Goal: Transaction & Acquisition: Download file/media

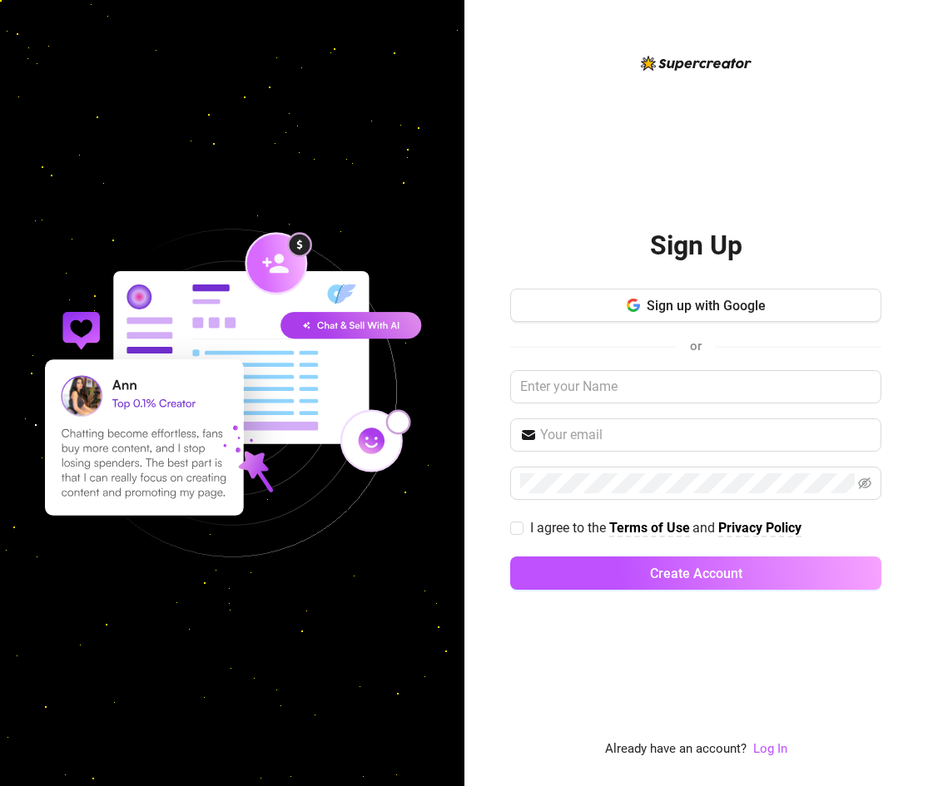
click at [501, 345] on div "Sign Up Sign up with Google or I agree to the Terms of Use and Privacy Policy C…" at bounding box center [696, 393] width 464 height 786
click at [572, 394] on input "text" at bounding box center [695, 386] width 371 height 33
paste input "[PERSON_NAME][EMAIL_ADDRESS][DOMAIN_NAME]"
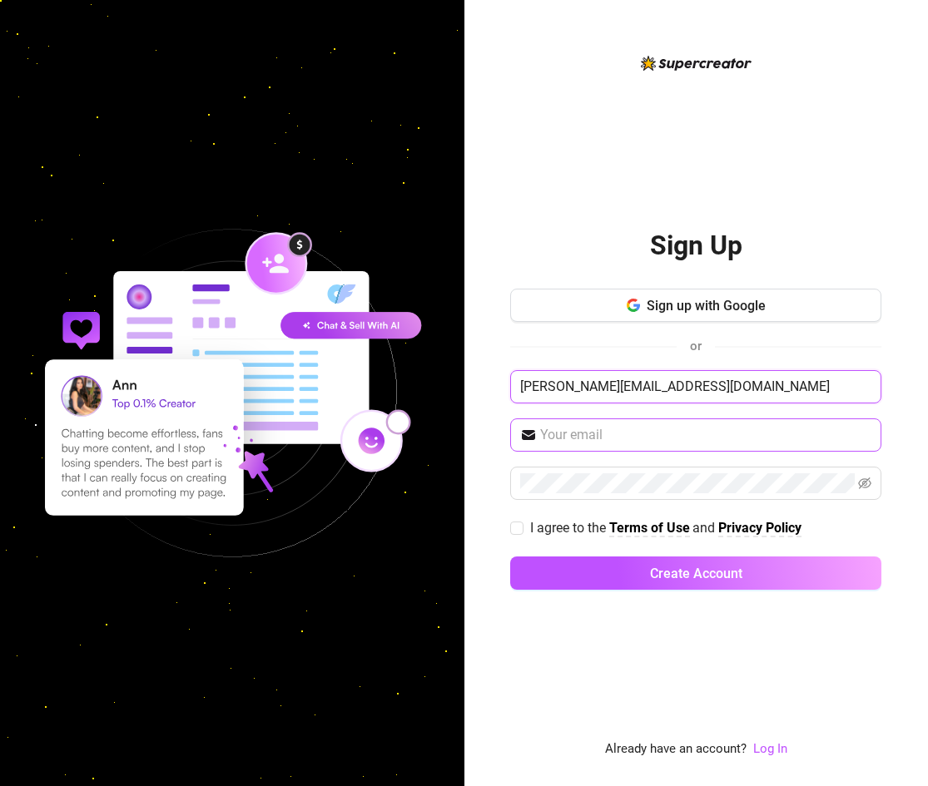
type input "[PERSON_NAME][EMAIL_ADDRESS][DOMAIN_NAME]"
click at [562, 431] on input "text" at bounding box center [705, 435] width 331 height 20
paste input "[PERSON_NAME][EMAIL_ADDRESS][DOMAIN_NAME]"
type input "[PERSON_NAME][EMAIL_ADDRESS][DOMAIN_NAME]"
drag, startPoint x: 646, startPoint y: 390, endPoint x: 290, endPoint y: 379, distance: 355.4
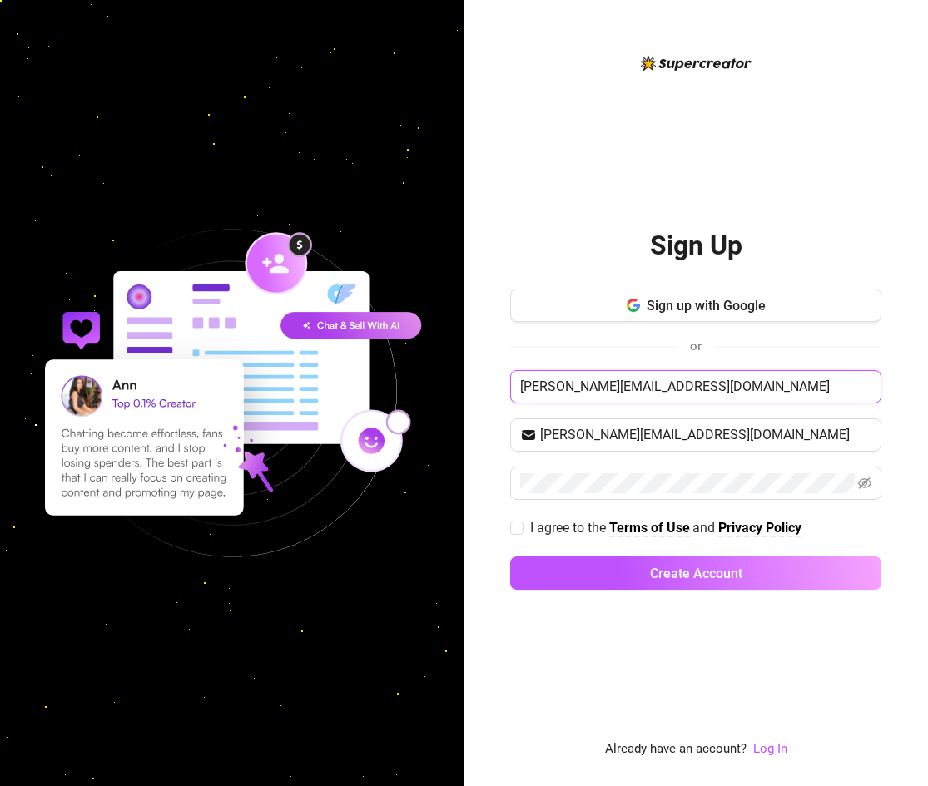
click at [357, 381] on div "Sign Up Sign up with Google or [PERSON_NAME][EMAIL_ADDRESS][DOMAIN_NAME] [PERSO…" at bounding box center [464, 393] width 928 height 786
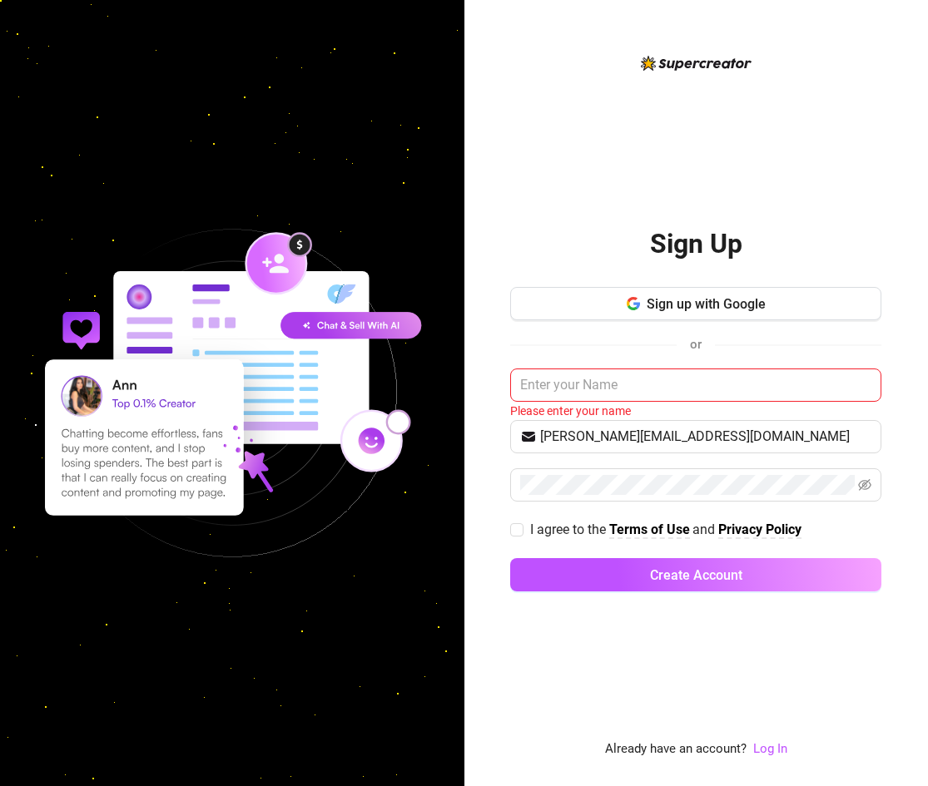
click at [491, 456] on div "Sign Up Sign up with Google or Please enter your name [PERSON_NAME][EMAIL_ADDRE…" at bounding box center [696, 393] width 464 height 786
click at [520, 529] on input "I agree to the Terms of Use and Privacy Policy" at bounding box center [516, 529] width 12 height 12
checkbox input "true"
click at [645, 379] on input "text" at bounding box center [695, 385] width 371 height 33
click at [760, 745] on link "Log In" at bounding box center [770, 748] width 34 height 15
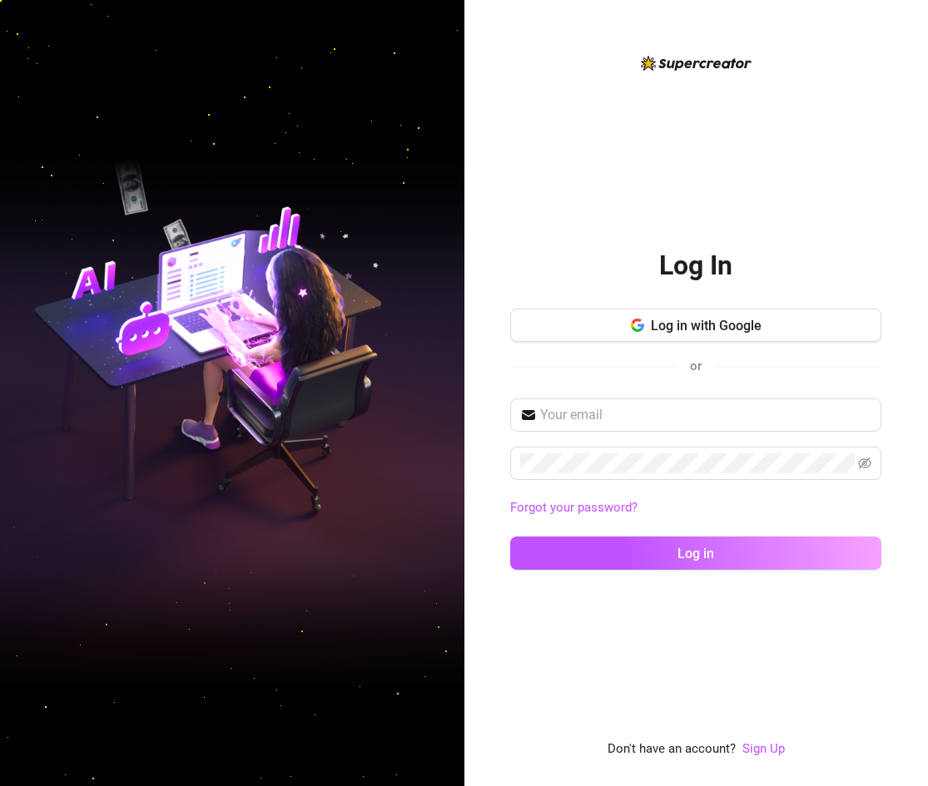
click at [473, 377] on div "Log In Log in with Google or Forgot your password? Log in Don't have an account…" at bounding box center [696, 393] width 464 height 786
click at [597, 420] on input "text" at bounding box center [705, 415] width 331 height 20
click at [593, 413] on input "text" at bounding box center [705, 415] width 331 height 20
paste input "[PERSON_NAME][EMAIL_ADDRESS][DOMAIN_NAME]"
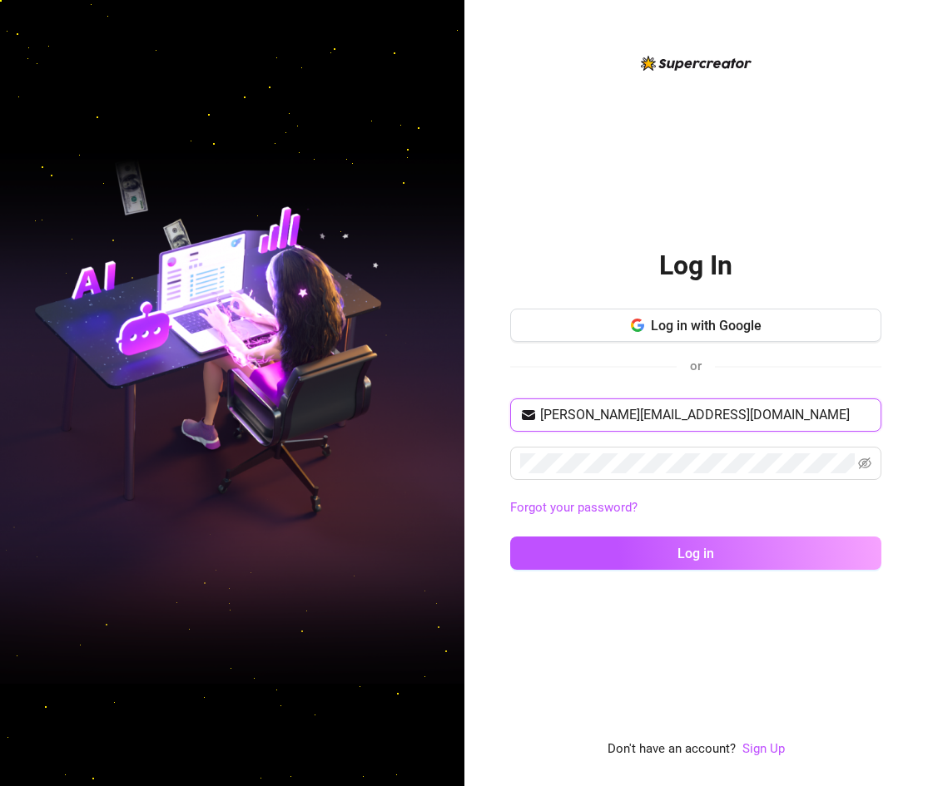
type input "[PERSON_NAME][EMAIL_ADDRESS][DOMAIN_NAME]"
click at [494, 497] on div "Log In Log in with Google or [PERSON_NAME][EMAIL_ADDRESS][DOMAIN_NAME] Forgot y…" at bounding box center [696, 393] width 464 height 786
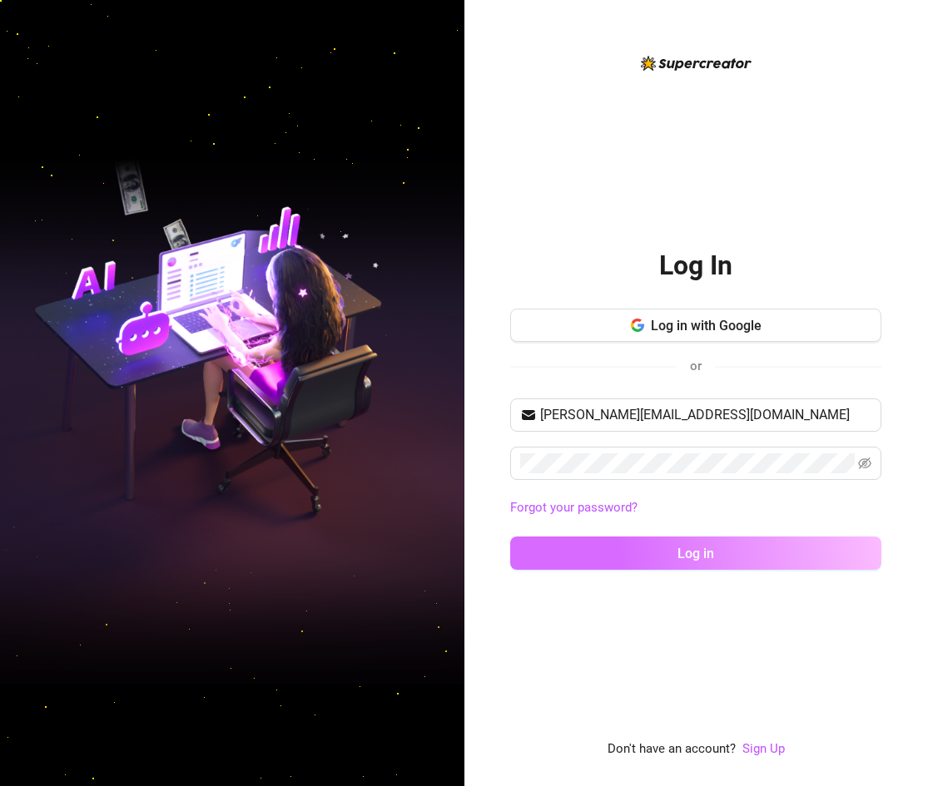
click at [636, 555] on button "Log in" at bounding box center [695, 553] width 371 height 33
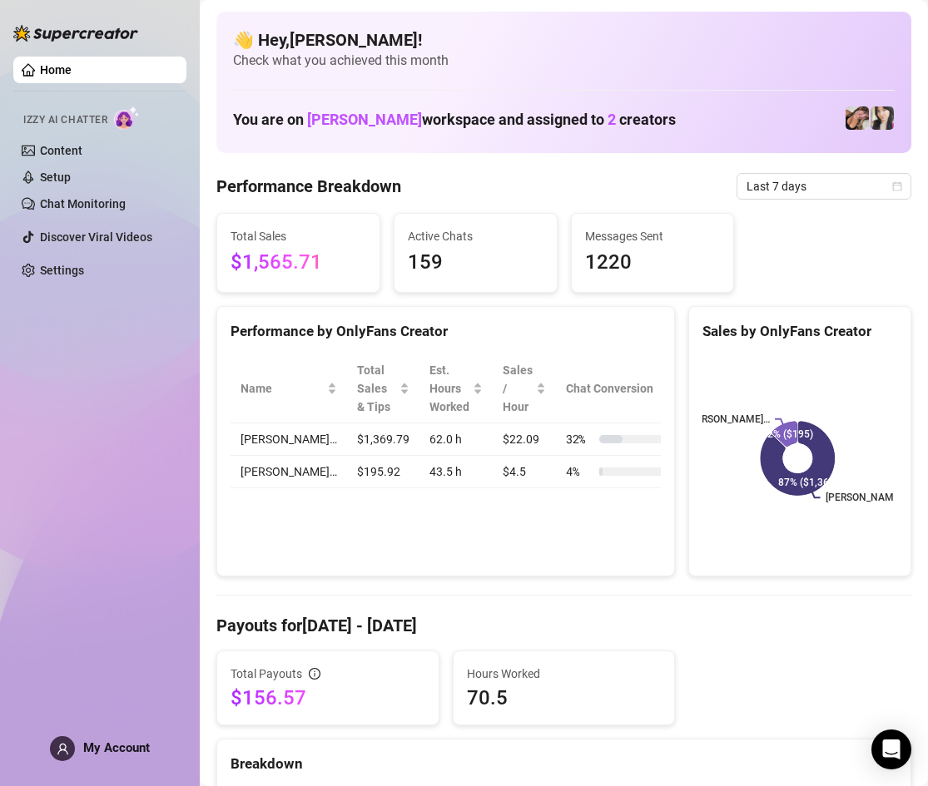
click at [72, 63] on link "Home" at bounding box center [56, 69] width 32 height 13
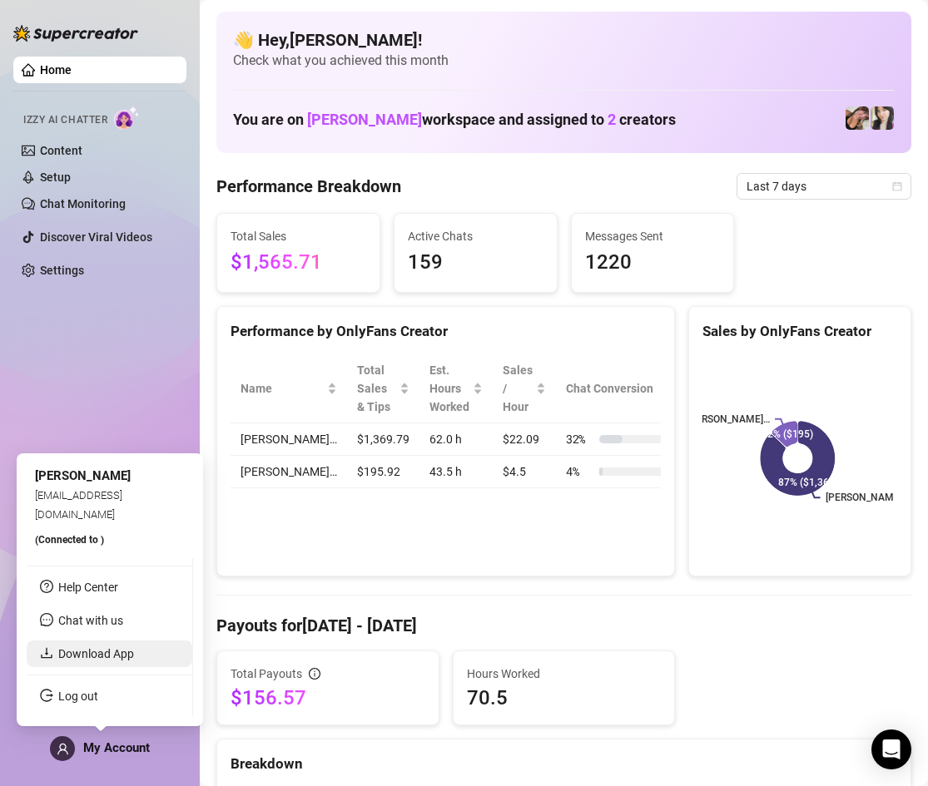
click at [96, 649] on link "Download App" at bounding box center [96, 653] width 76 height 13
